Goal: Use online tool/utility: Utilize a website feature to perform a specific function

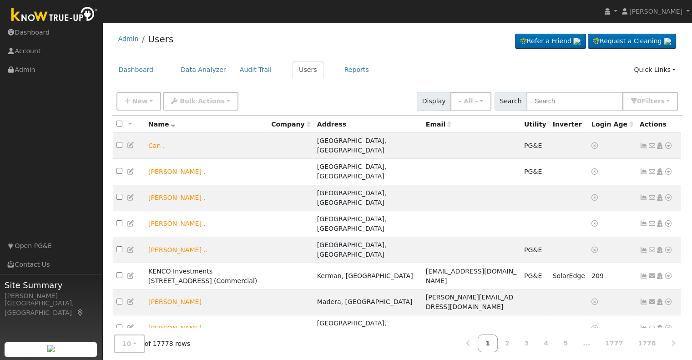
click at [342, 78] on div "Dashboard Data Analyzer Audit Trail Users Reports Quick Links Quick Add Quick C…" at bounding box center [397, 74] width 571 height 26
click at [342, 107] on input "text" at bounding box center [574, 101] width 96 height 19
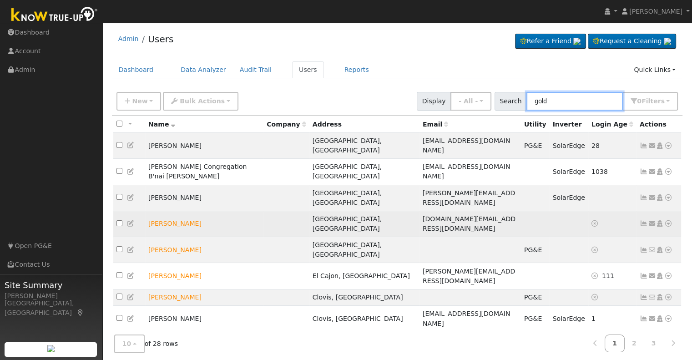
type input "gold"
click at [342, 220] on icon at bounding box center [668, 223] width 8 height 6
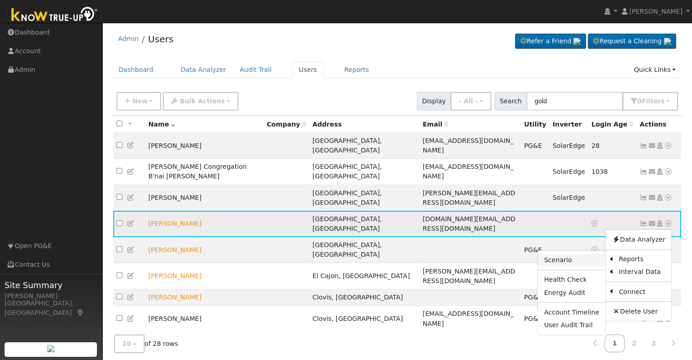
click at [342, 254] on link "Scenario" at bounding box center [572, 260] width 68 height 13
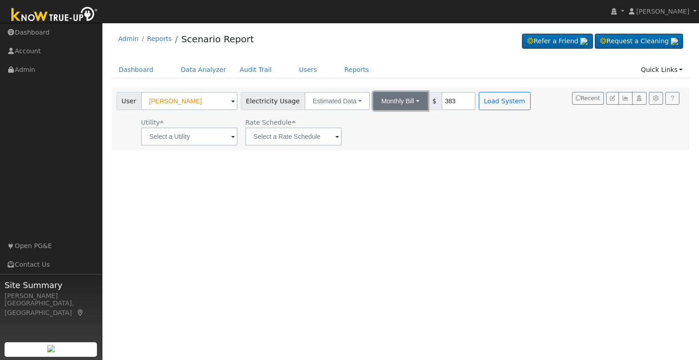
click at [405, 103] on button "Monthly Bill" at bounding box center [400, 101] width 55 height 18
click at [381, 124] on link "Annual Consumption" at bounding box center [389, 121] width 80 height 13
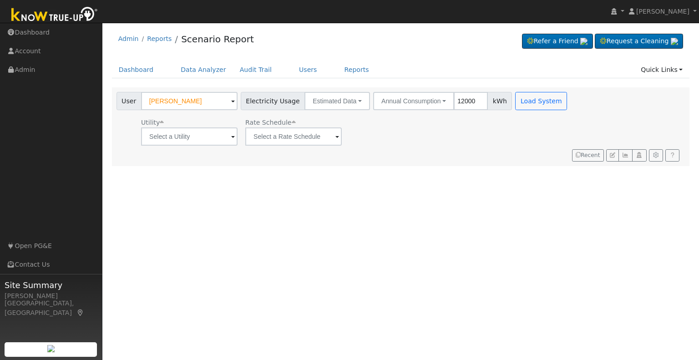
type input "12000"
click at [217, 137] on input "text" at bounding box center [189, 136] width 96 height 18
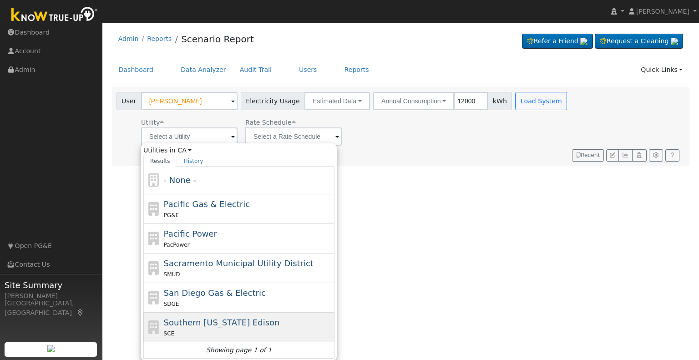
click at [216, 327] on div "Southern California Edison SCE" at bounding box center [248, 327] width 169 height 22
type input "Southern California Edison"
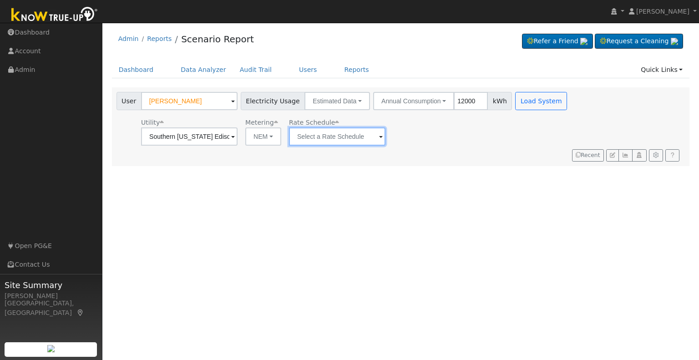
click at [238, 138] on input "text" at bounding box center [189, 136] width 96 height 18
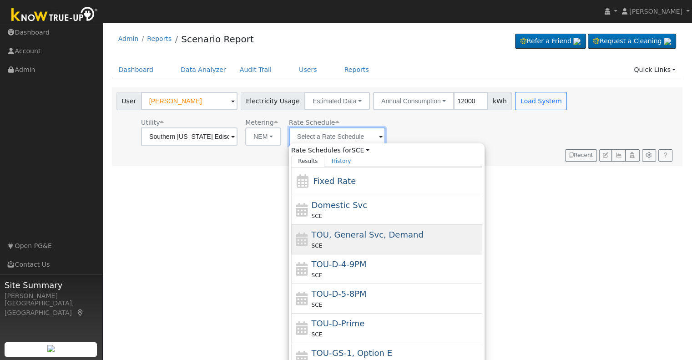
scroll to position [27, 0]
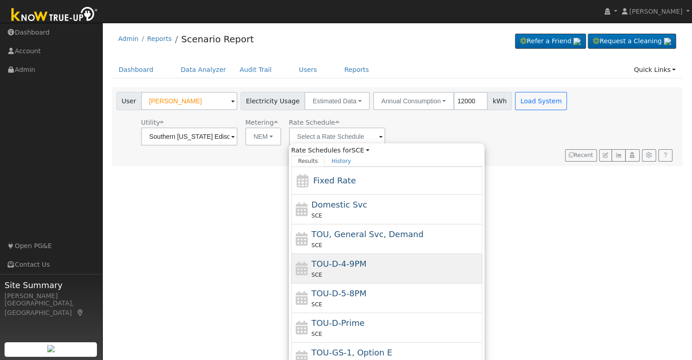
click at [359, 270] on div "SCE" at bounding box center [396, 275] width 169 height 10
type input "TOU-D-4-9PM"
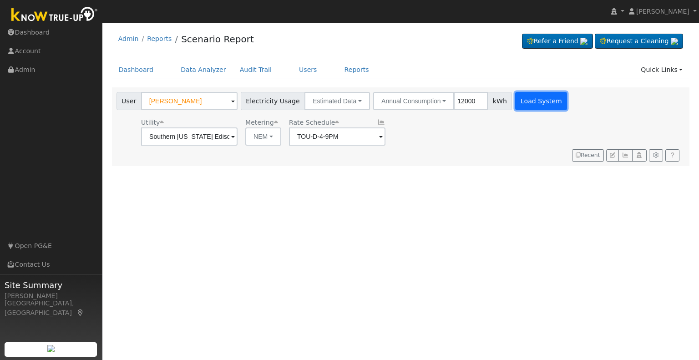
click at [524, 103] on button "Load System" at bounding box center [541, 101] width 52 height 18
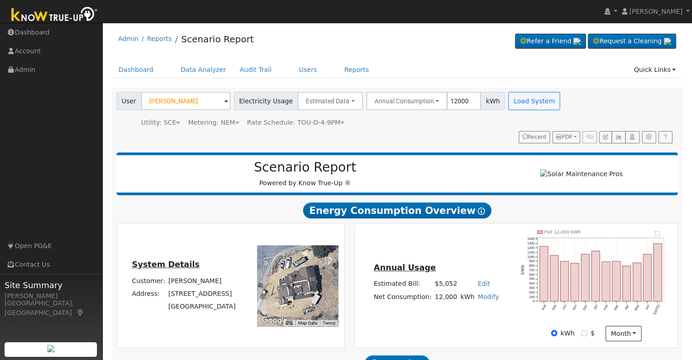
scroll to position [102, 0]
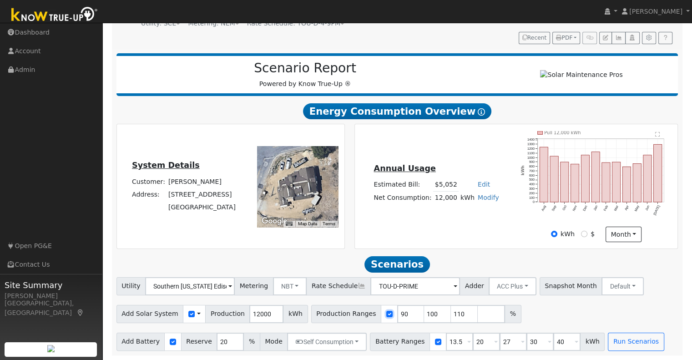
click at [386, 314] on input "checkbox" at bounding box center [389, 314] width 6 height 6
checkbox input "false"
click at [608, 347] on button "Run Scenarios" at bounding box center [636, 342] width 56 height 18
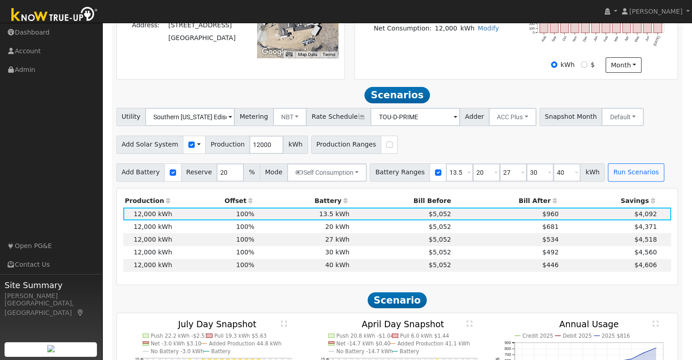
scroll to position [330, 0]
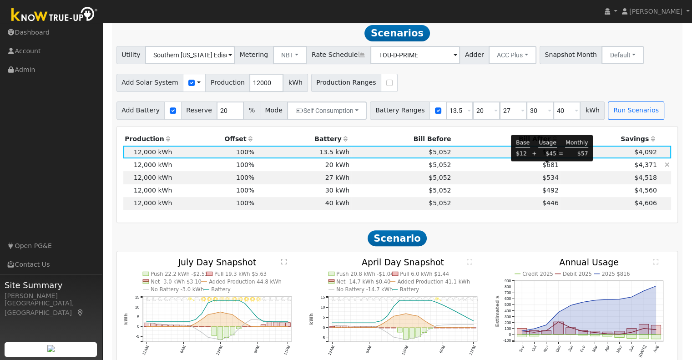
click at [549, 168] on span "$681" at bounding box center [550, 164] width 16 height 7
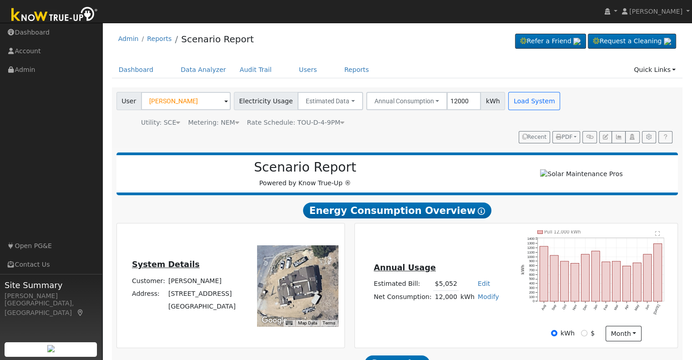
scroll to position [0, 0]
click at [574, 135] on button "PDF" at bounding box center [566, 137] width 28 height 13
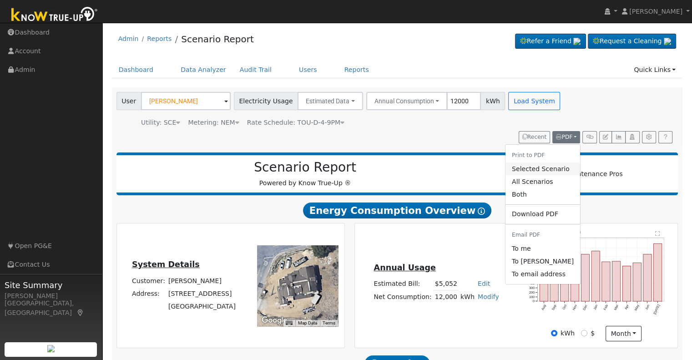
click at [544, 172] on link "Selected Scenario" at bounding box center [543, 168] width 75 height 13
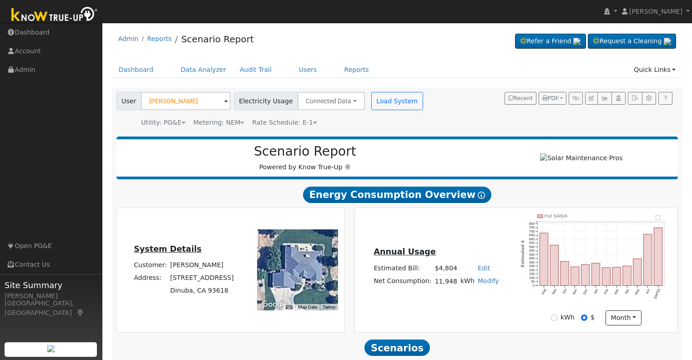
scroll to position [361, 0]
